Goal: Information Seeking & Learning: Learn about a topic

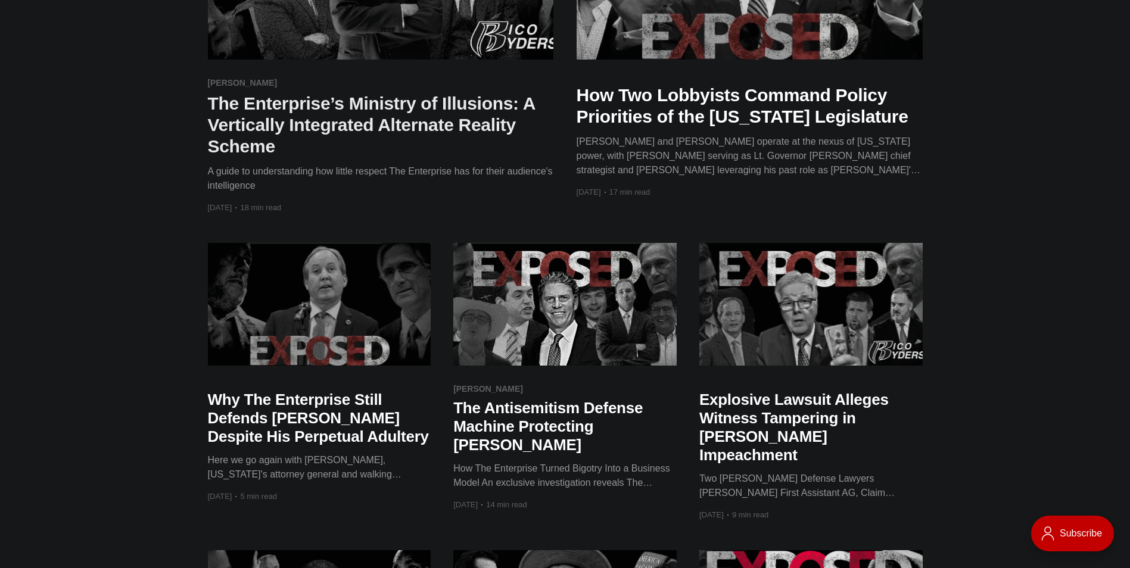
scroll to position [596, 0]
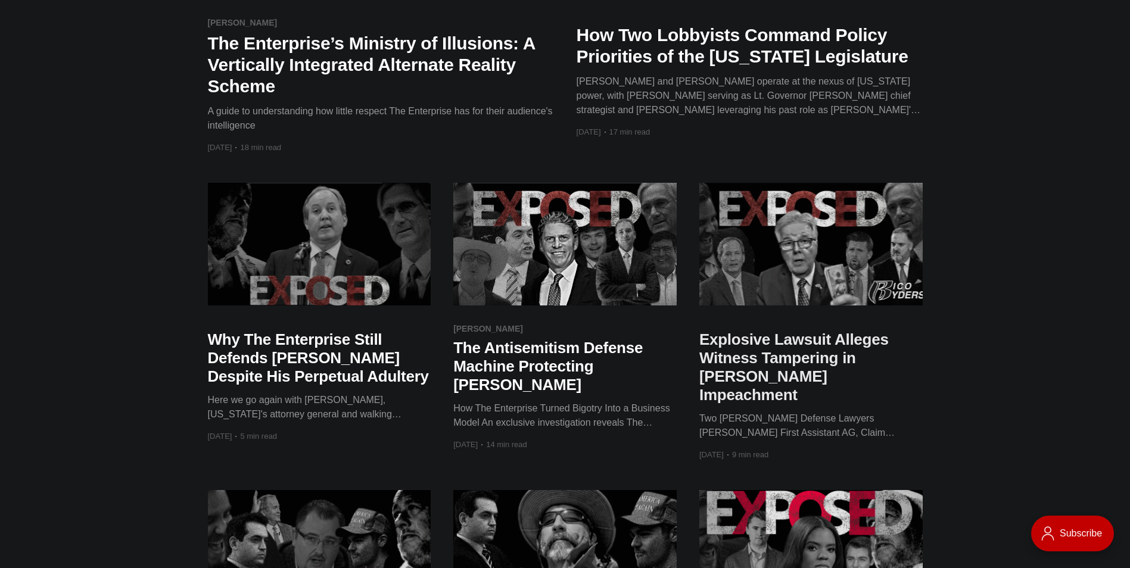
click at [733, 365] on h2 "Explosive Lawsuit Alleges Witness Tampering in [PERSON_NAME] Impeachment" at bounding box center [810, 368] width 223 height 74
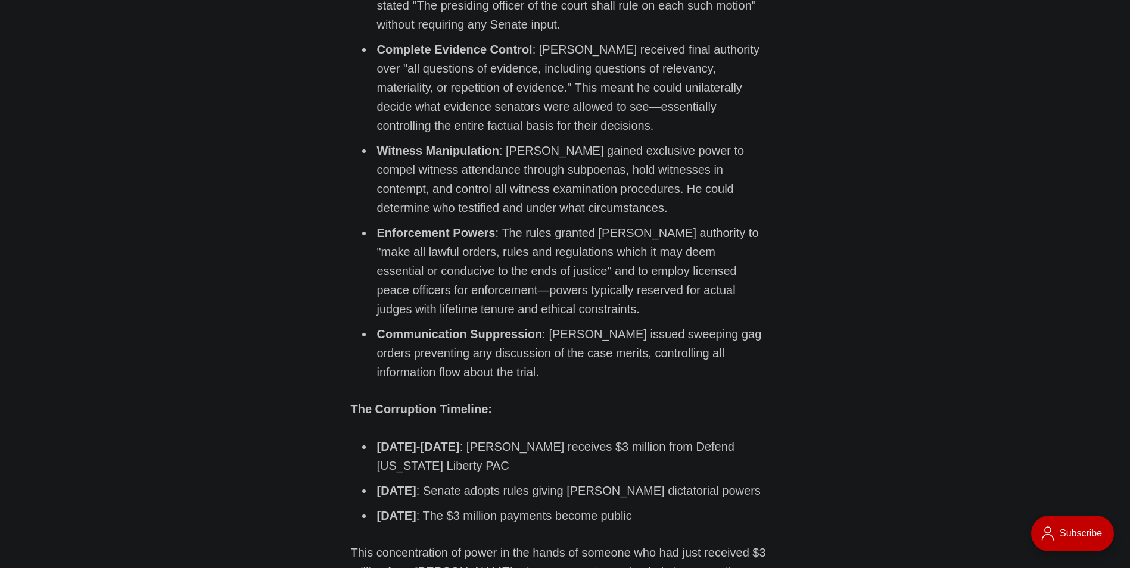
scroll to position [2860, 0]
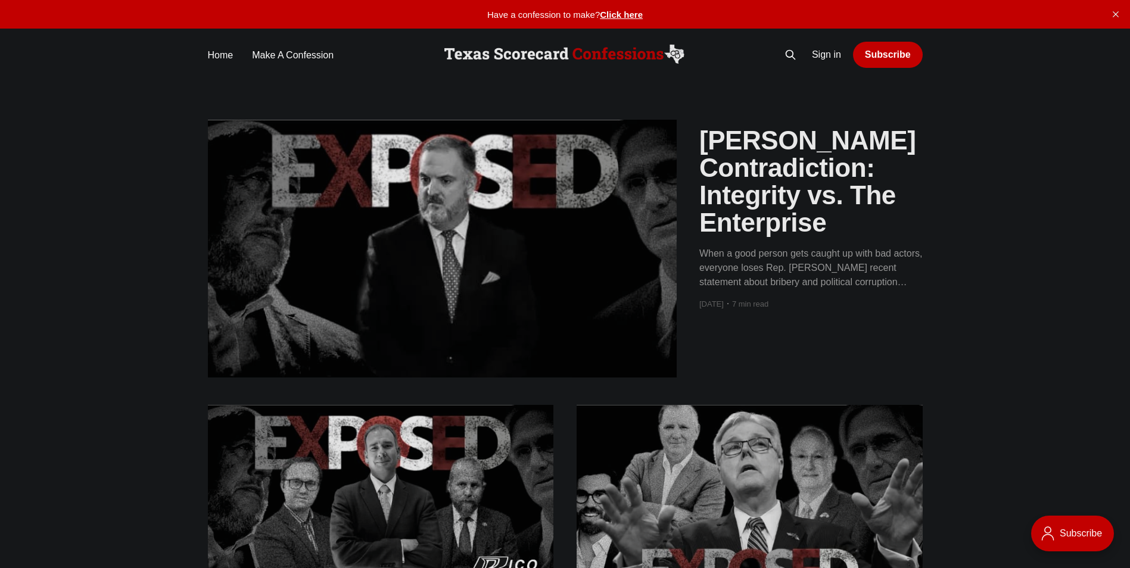
click at [711, 216] on h2 "[PERSON_NAME] Contradiction: Integrity vs. The Enterprise" at bounding box center [810, 182] width 223 height 110
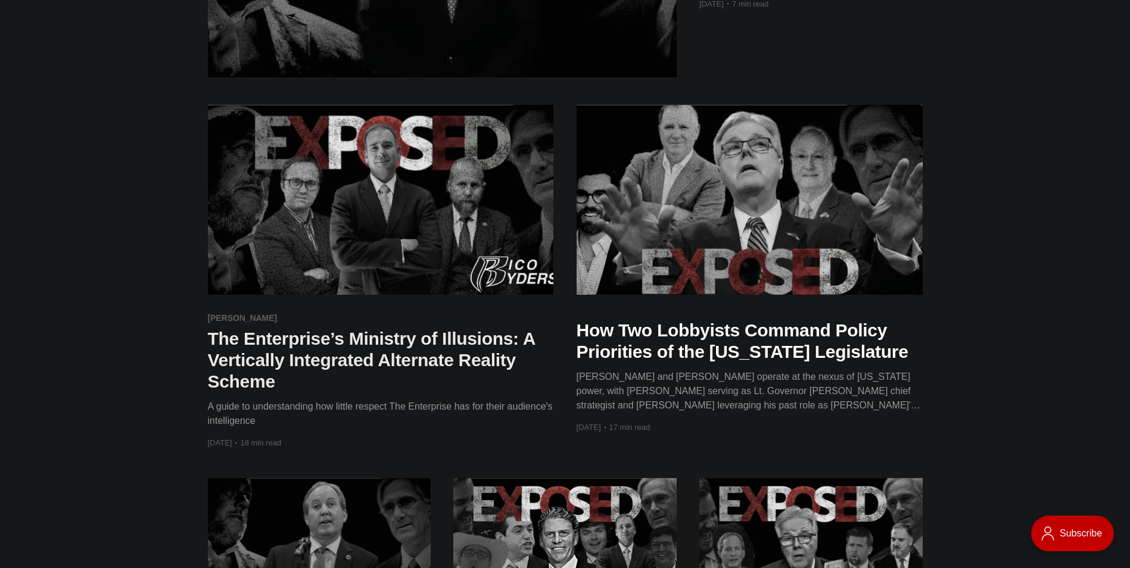
scroll to position [298, 0]
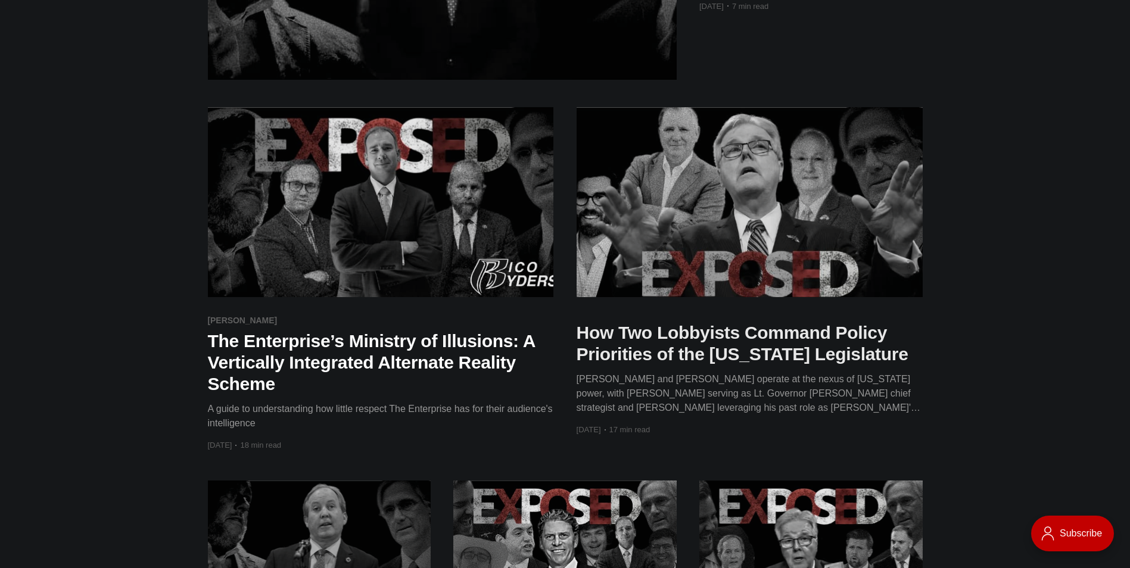
click at [818, 350] on h2 "How Two Lobbyists Command Policy Priorities of the [US_STATE] Legislature" at bounding box center [750, 343] width 346 height 43
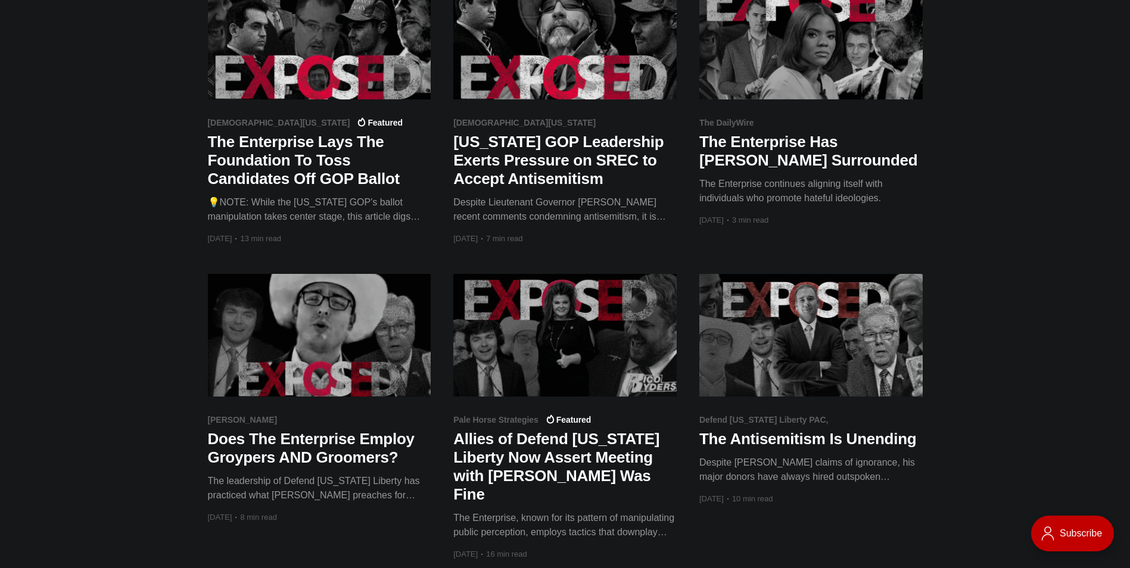
scroll to position [1132, 0]
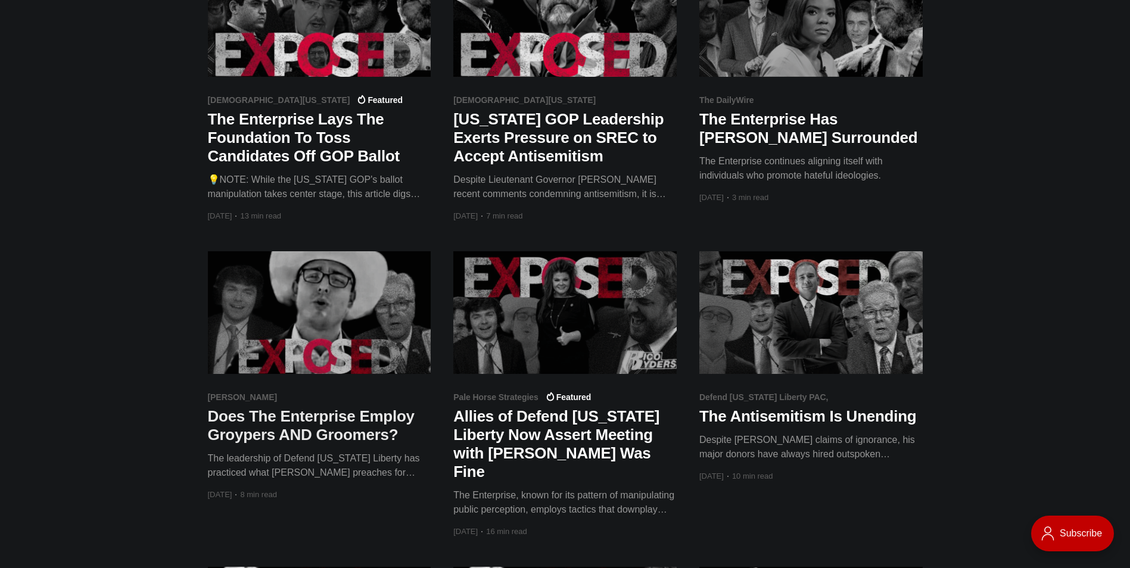
click at [289, 423] on h2 "Does The Enterprise Employ Groypers AND Groomers?" at bounding box center [319, 425] width 223 height 37
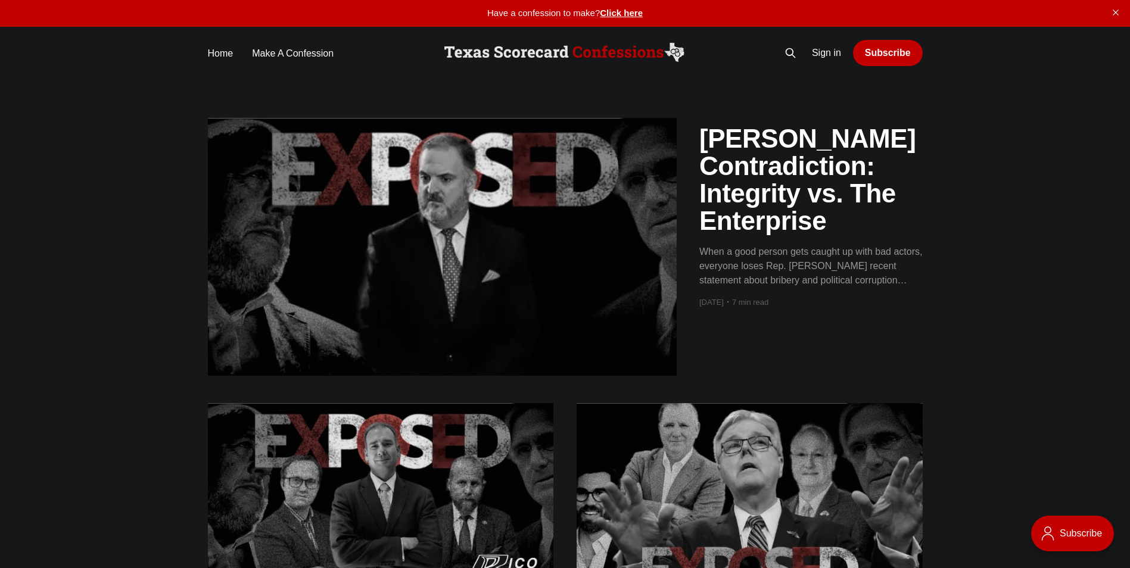
scroll to position [0, 0]
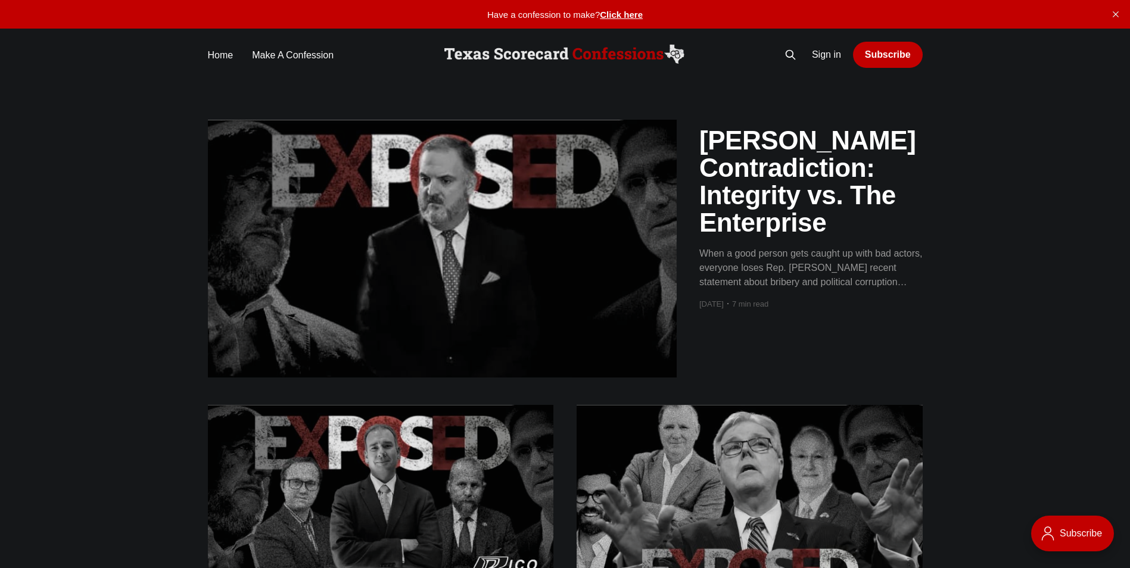
click at [606, 53] on img at bounding box center [564, 55] width 247 height 24
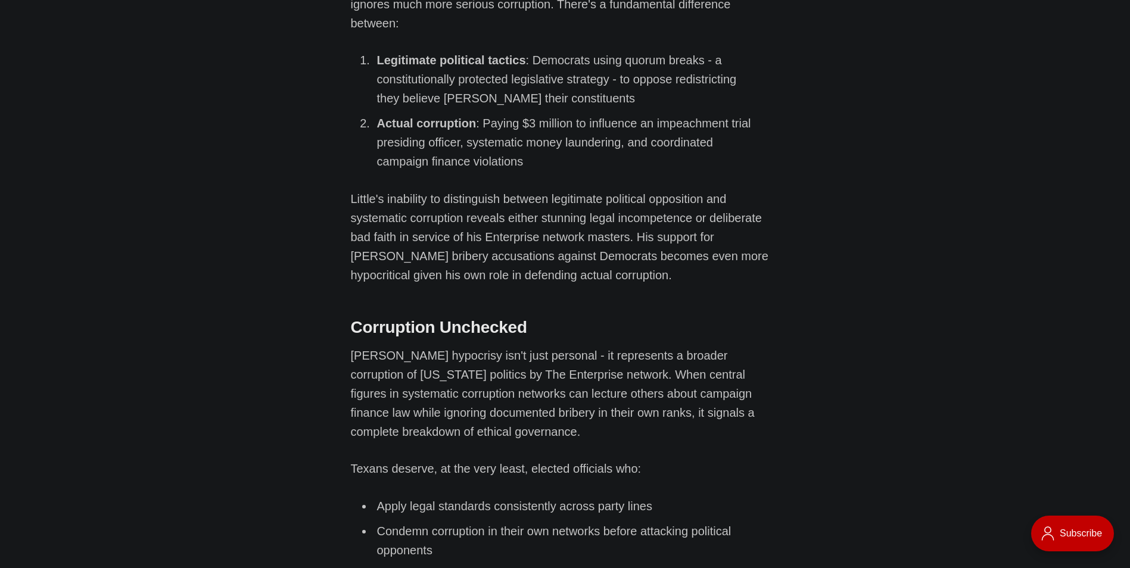
scroll to position [4468, 0]
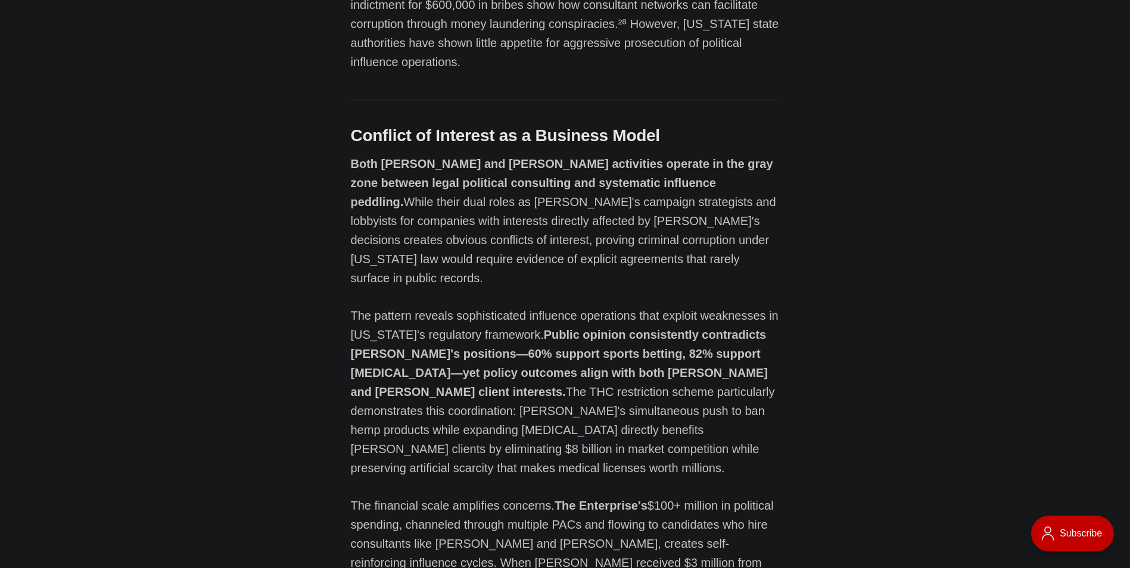
scroll to position [12332, 0]
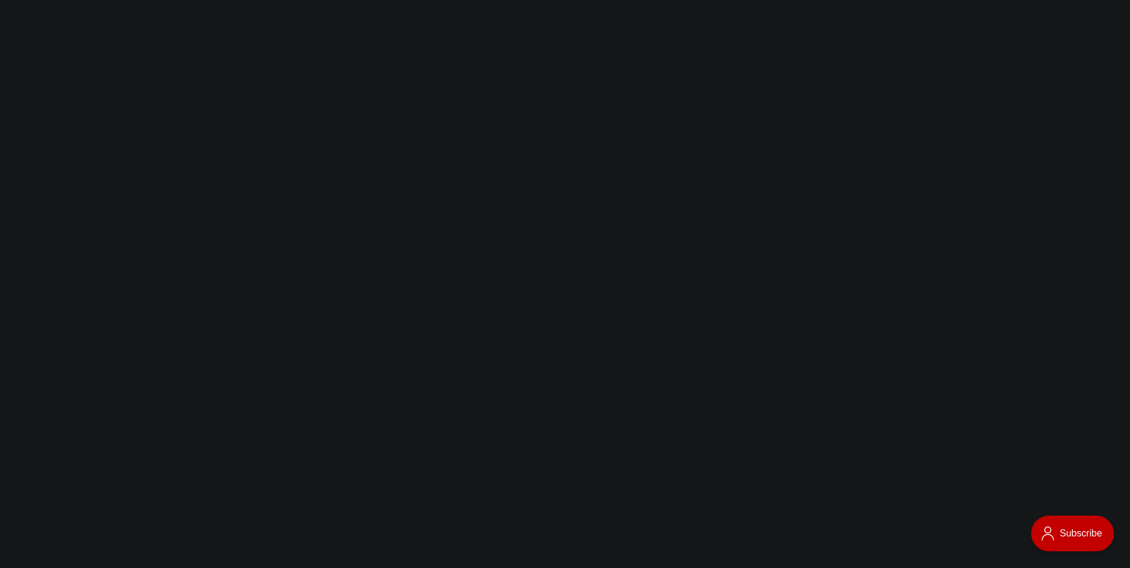
scroll to position [6792, 0]
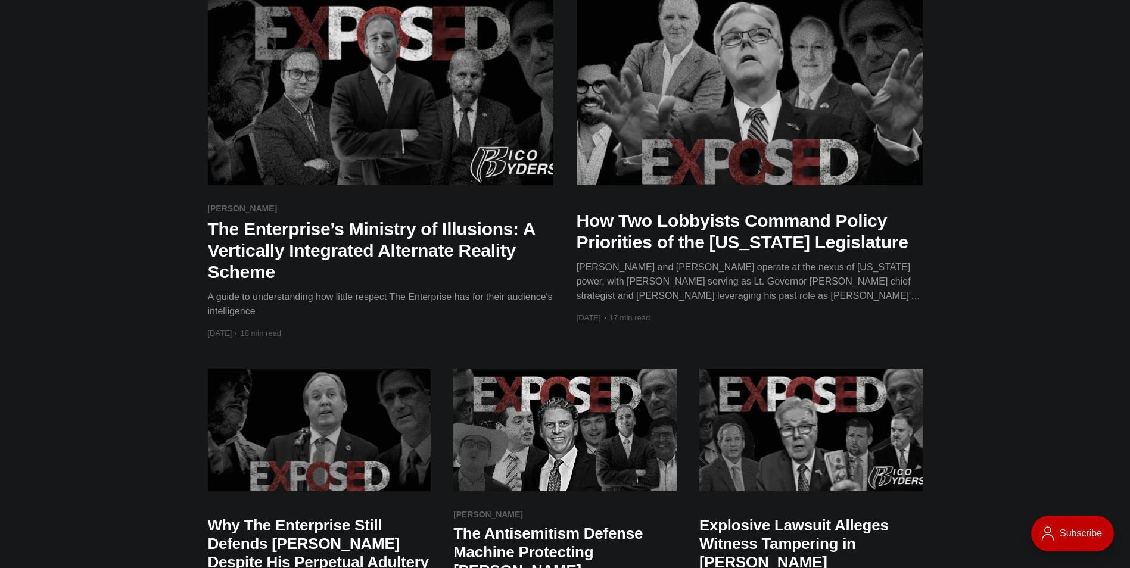
scroll to position [417, 0]
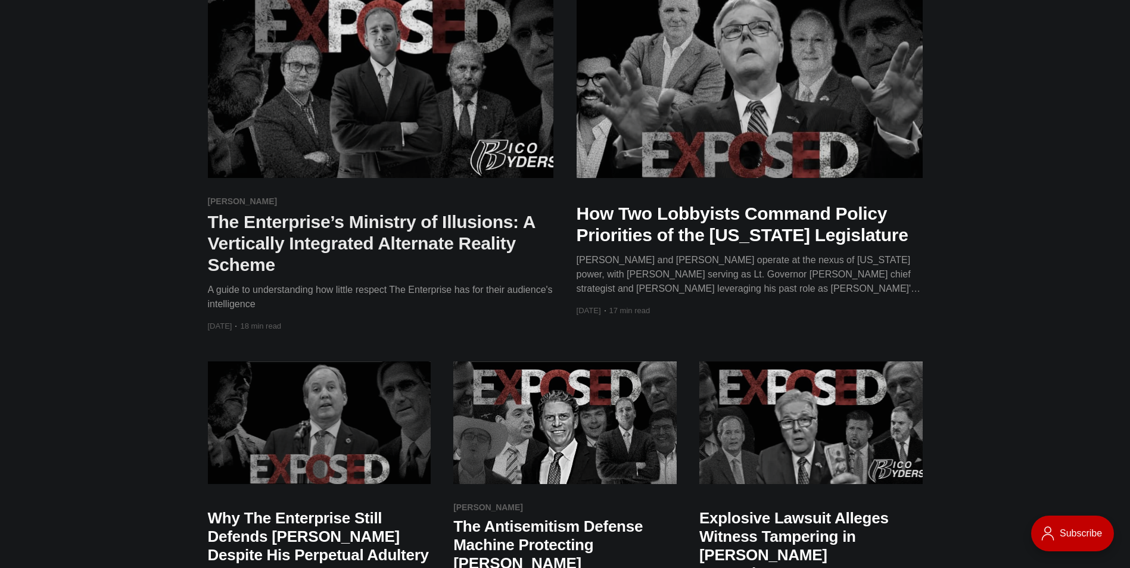
click at [293, 245] on h2 "The Enterprise’s Ministry of Illusions: A Vertically Integrated Alternate Reali…" at bounding box center [381, 243] width 346 height 64
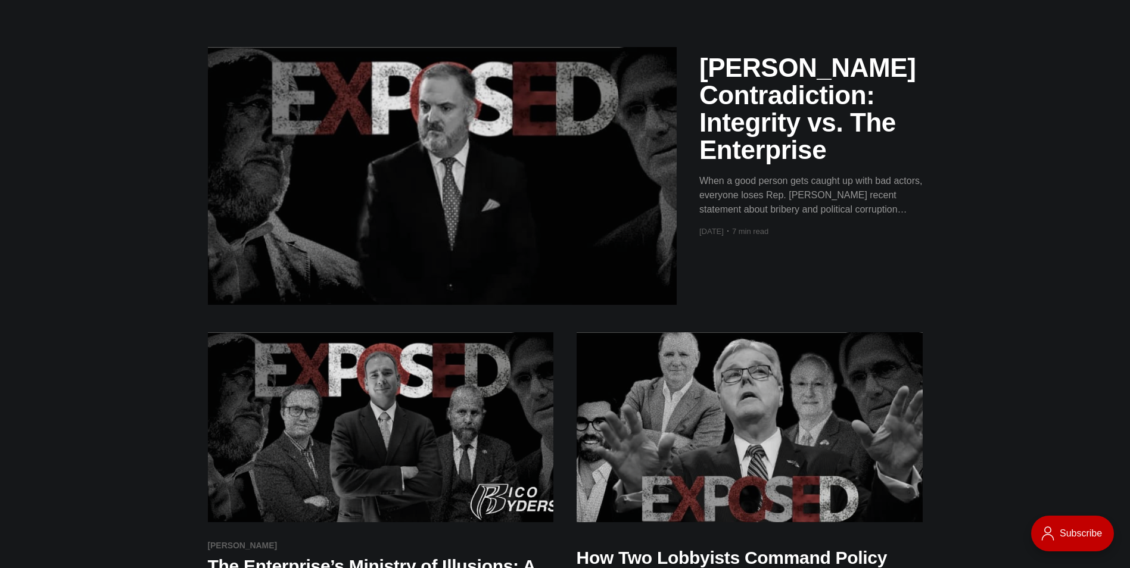
scroll to position [0, 0]
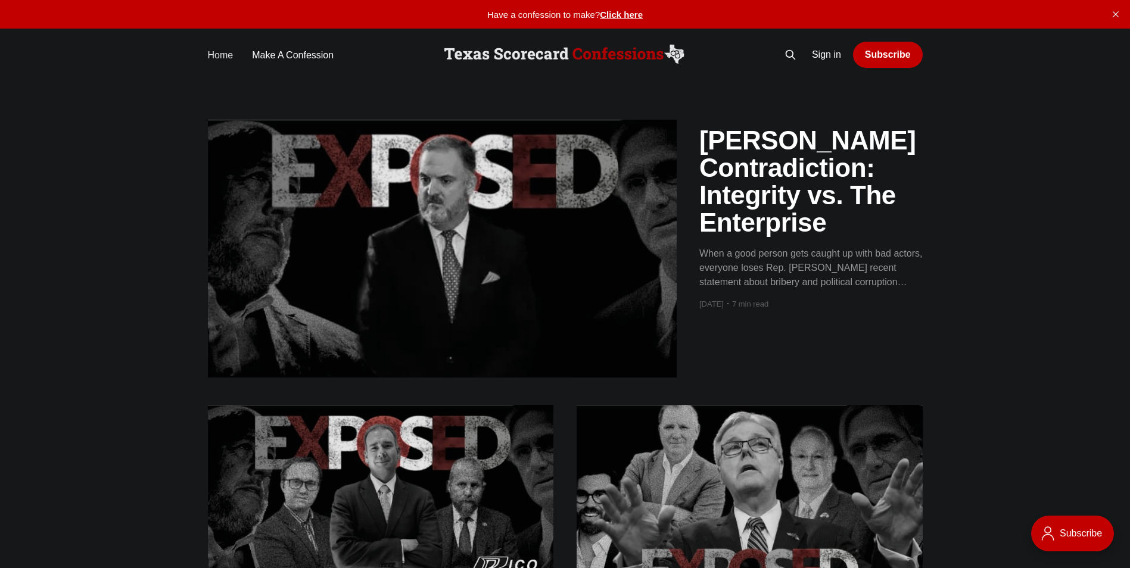
click at [218, 51] on link "Home" at bounding box center [221, 55] width 26 height 16
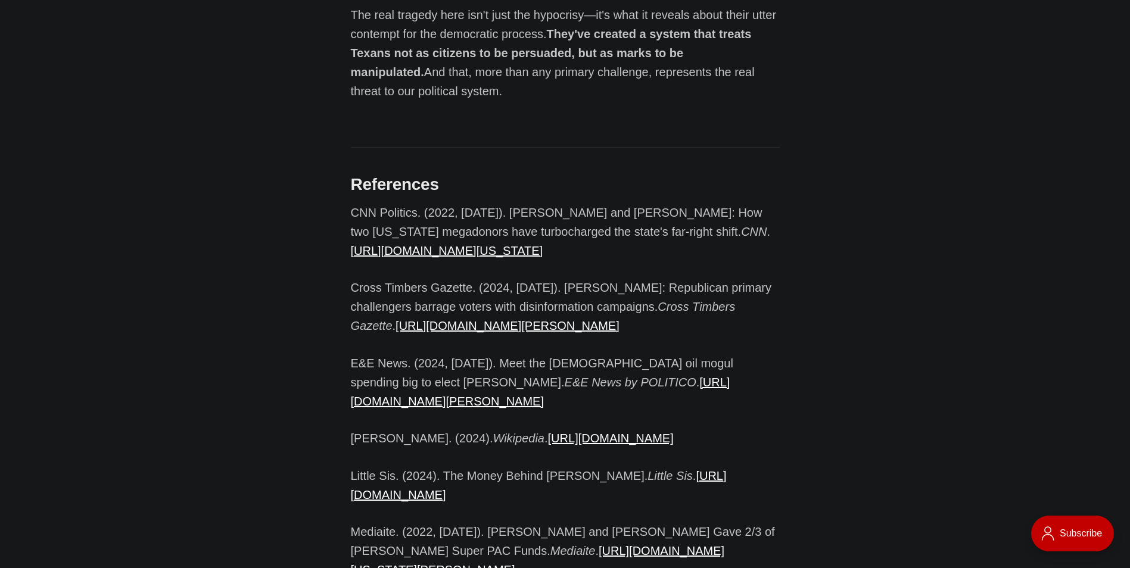
scroll to position [8579, 0]
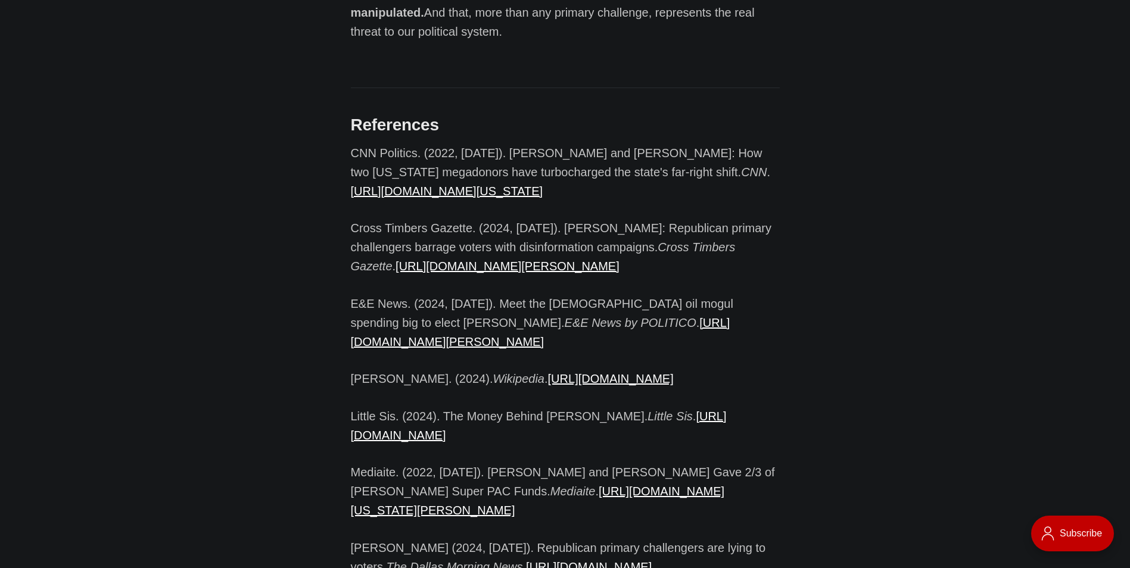
click at [548, 372] on link "https://en.wikipedia.org/wiki/Empower_Texans" at bounding box center [611, 378] width 126 height 13
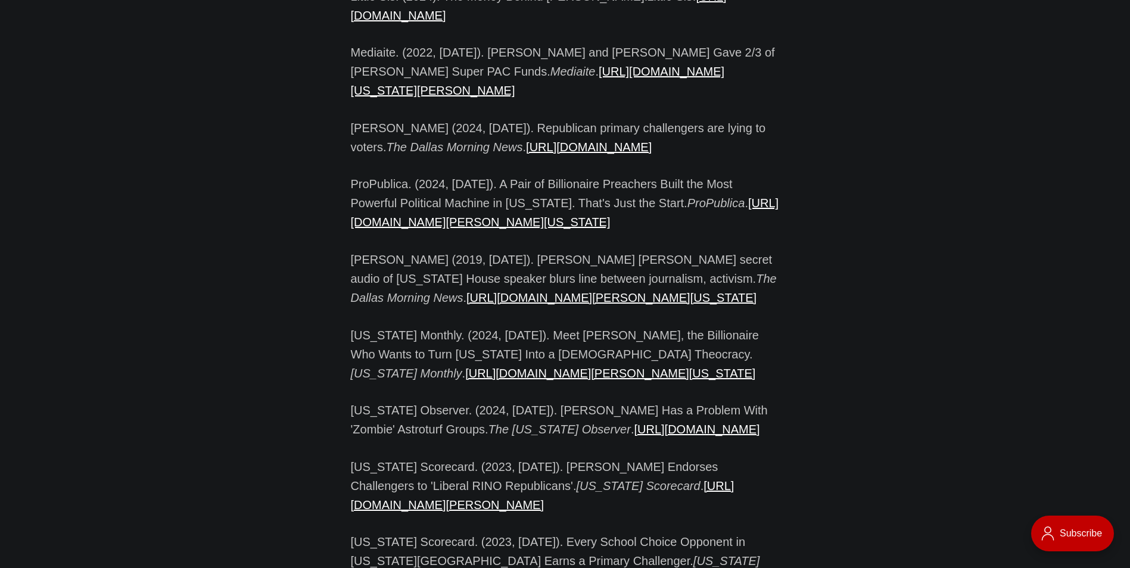
scroll to position [8996, 0]
